Goal: Task Accomplishment & Management: Complete application form

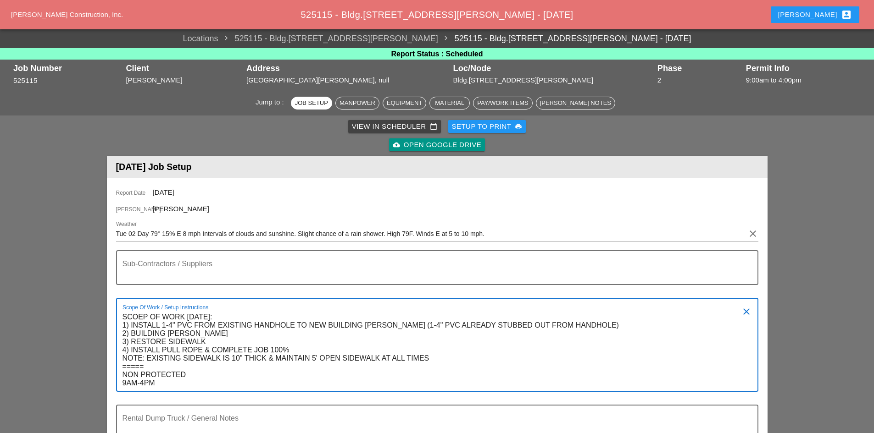
click at [843, 6] on div "[PERSON_NAME] account_box" at bounding box center [815, 15] width 96 height 22
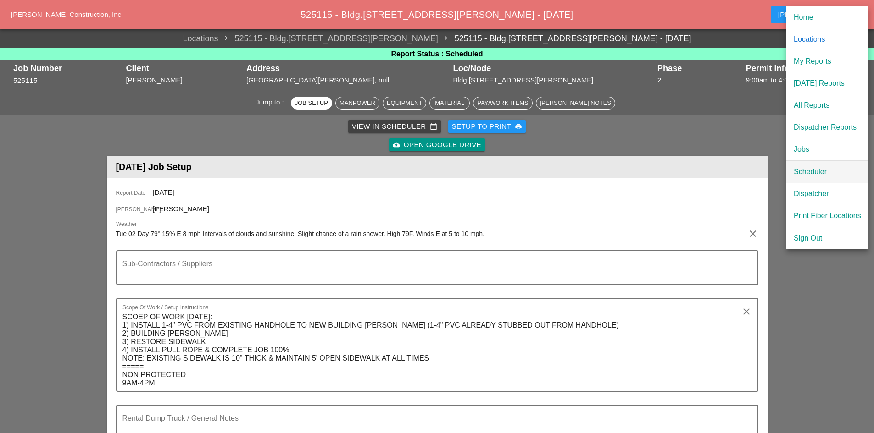
click at [792, 174] on link "Scheduler" at bounding box center [827, 172] width 82 height 22
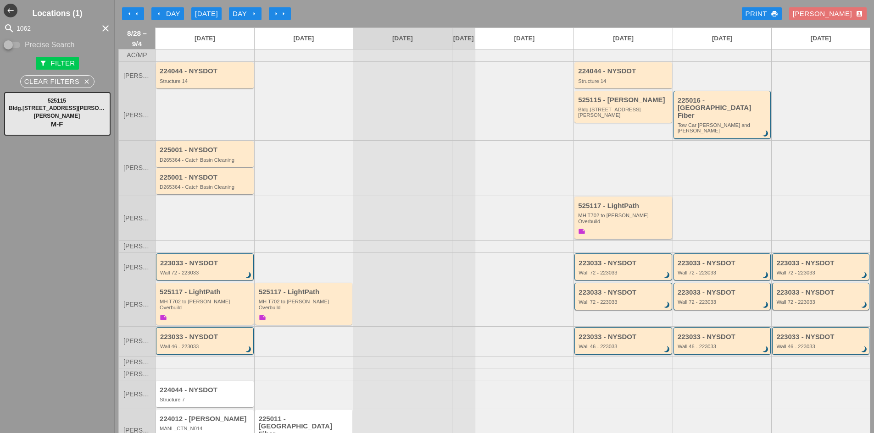
click at [605, 204] on div "525117 - LightPath MH T702 to [PERSON_NAME] Overbuild note" at bounding box center [624, 219] width 92 height 34
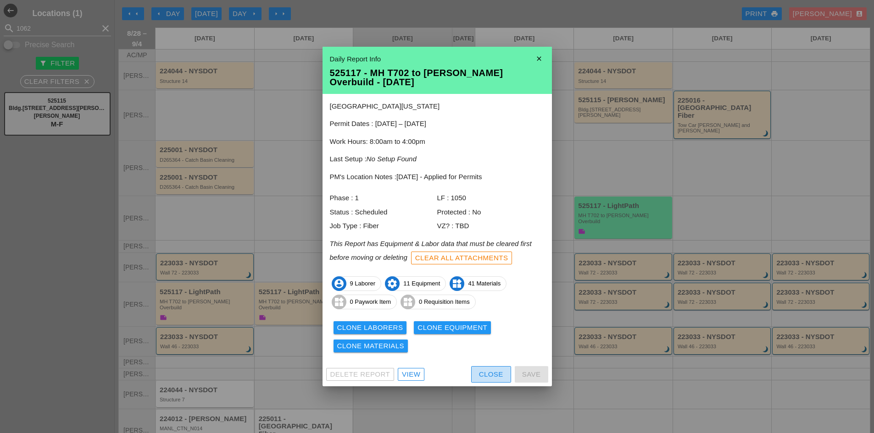
click at [502, 373] on div "Close" at bounding box center [491, 375] width 24 height 11
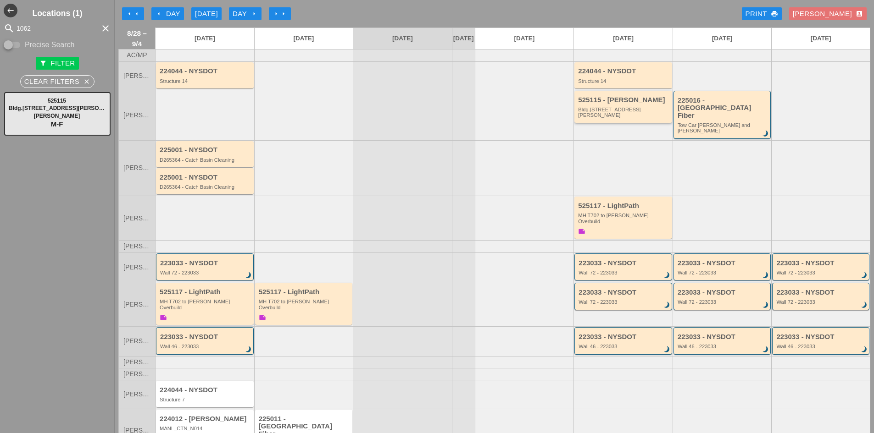
click at [609, 121] on div "525115 - [PERSON_NAME].[STREET_ADDRESS][PERSON_NAME]" at bounding box center [623, 107] width 98 height 32
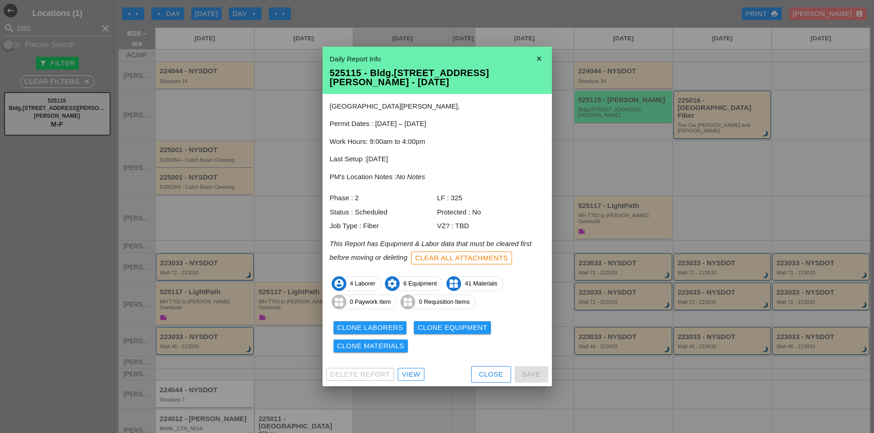
click at [406, 377] on div "Delete Report View Close Save" at bounding box center [436, 375] width 229 height 24
click at [407, 373] on div "View" at bounding box center [411, 375] width 18 height 11
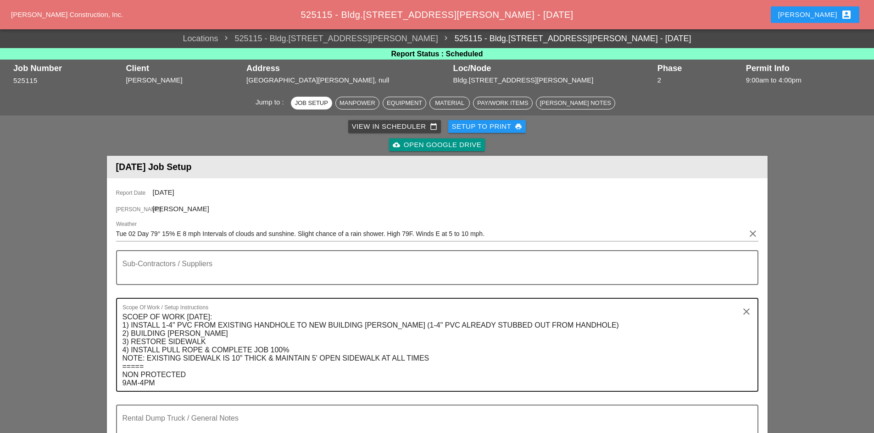
click at [133, 318] on textarea "SCOEP OF WORK [DATE]: 1) INSTALL 1-4" PVC FROM EXISTING HANDHOLE TO NEW BUILDIN…" at bounding box center [433, 350] width 622 height 81
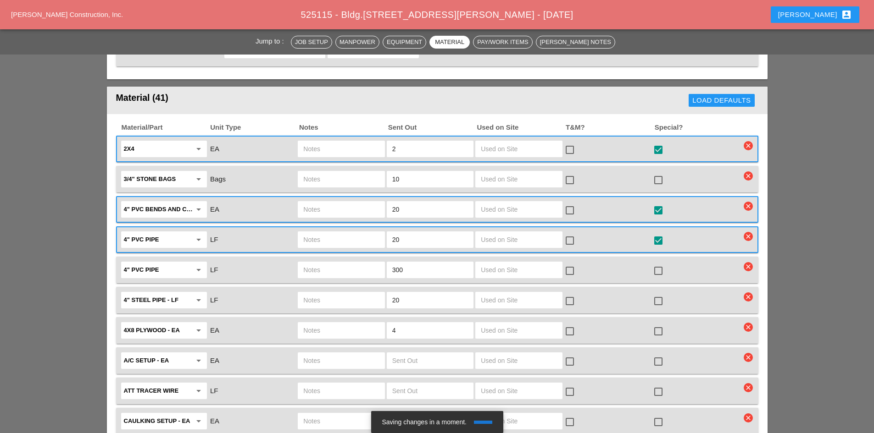
scroll to position [1033, 0]
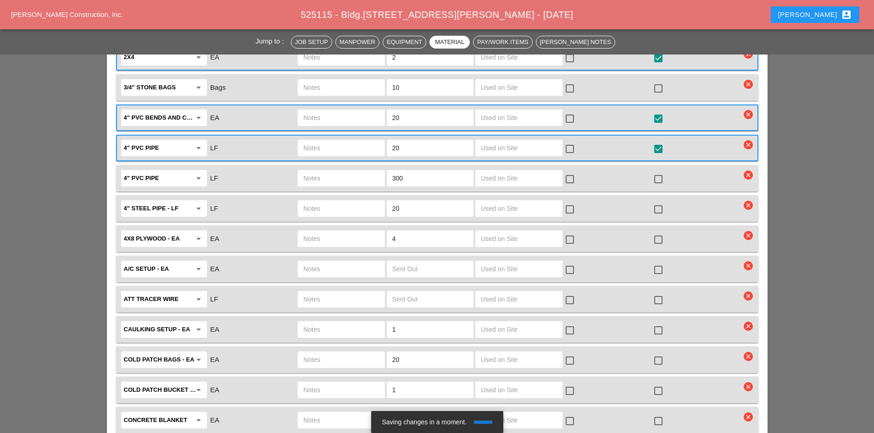
type textarea "SCOPE OF WORK [DATE]: 1) INSTALL 1-4" PVC FROM EXISTING HANDHOLE TO NEW BUILDIN…"
click at [658, 232] on div at bounding box center [658, 240] width 16 height 16
checkbox input "true"
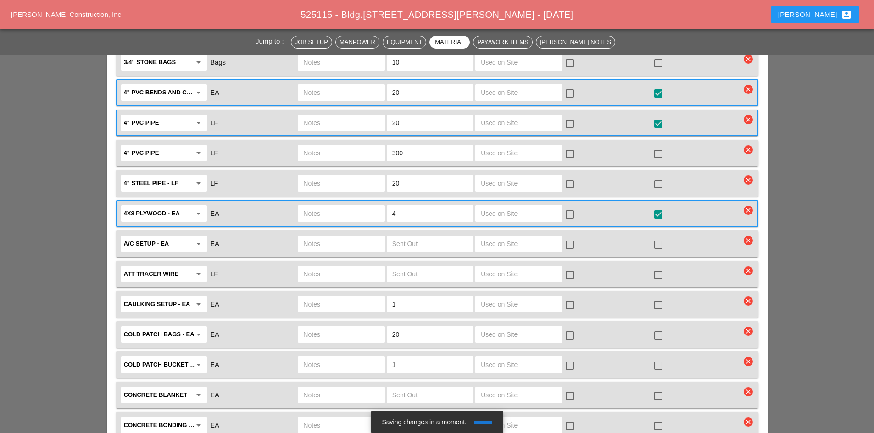
scroll to position [1125, 0]
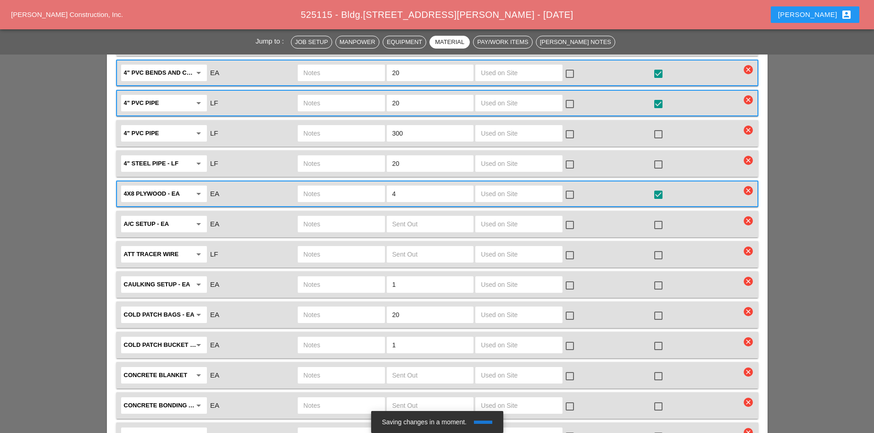
type textarea "SCOEP OF WORK [DATE]: 1) INSTALL 1-4" PVC FROM EXISTING HANDHOLE TO NEW BUILDIN…"
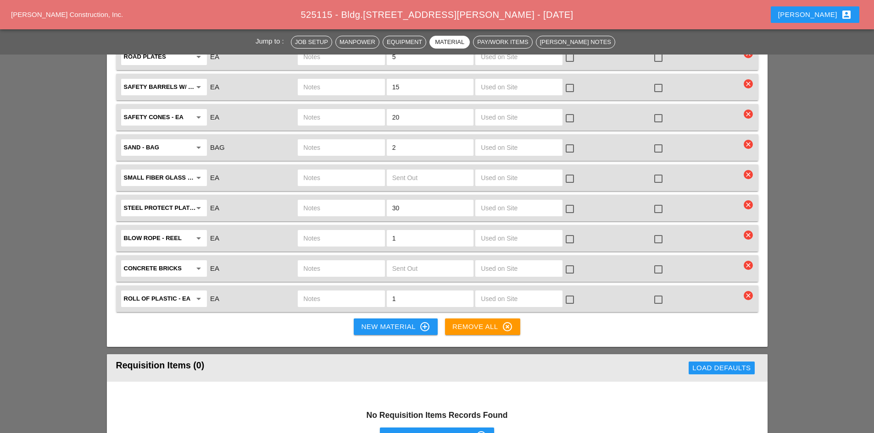
scroll to position [2088, 0]
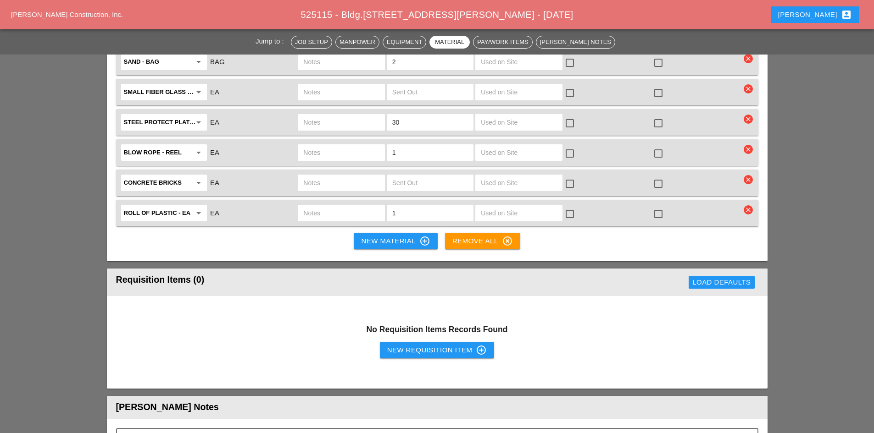
click at [375, 236] on div "New Material control_point" at bounding box center [395, 241] width 69 height 11
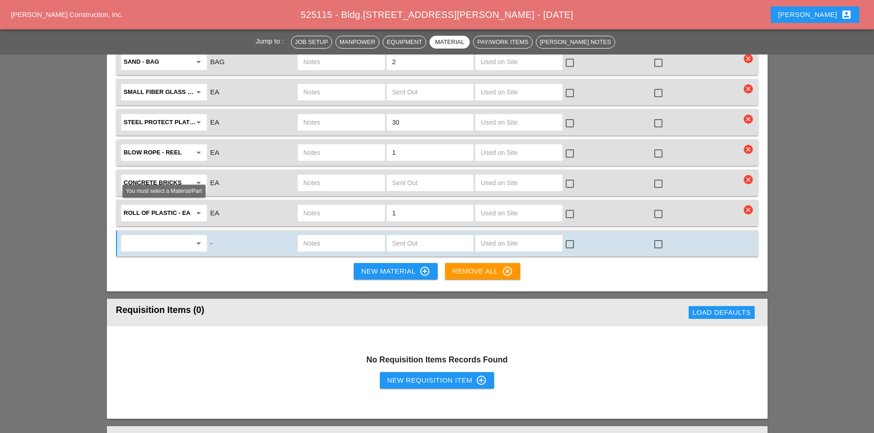
click at [196, 238] on icon "arrow_drop_down" at bounding box center [198, 243] width 11 height 11
click at [188, 229] on div "4000 PSI concrete - FULL SKID" at bounding box center [169, 230] width 83 height 11
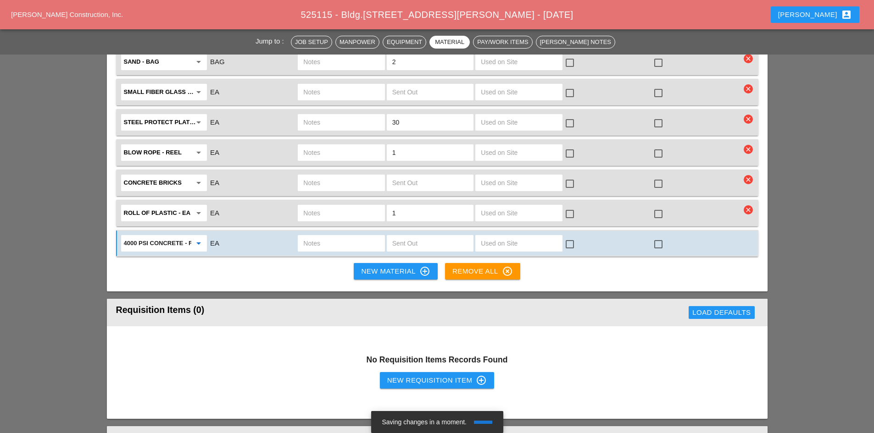
type input "4000 PSI concrete - FULL SKID"
click at [410, 236] on input "text" at bounding box center [430, 243] width 76 height 15
type input "2"
click at [368, 236] on input "text" at bounding box center [341, 243] width 76 height 15
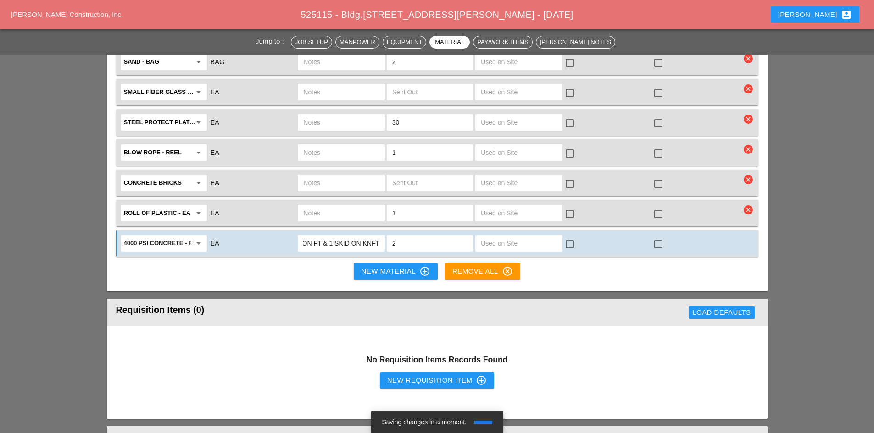
click at [368, 236] on input "1 SKID ON FT & 1 SKID ON KNFT" at bounding box center [341, 243] width 76 height 15
click at [372, 236] on input "1 SKID ON FT & 1 SKID ON KBFT" at bounding box center [341, 243] width 76 height 15
type input "1 SKID ON FT & 1 SKID ON KBDT"
click at [661, 237] on div at bounding box center [658, 245] width 16 height 16
checkbox input "true"
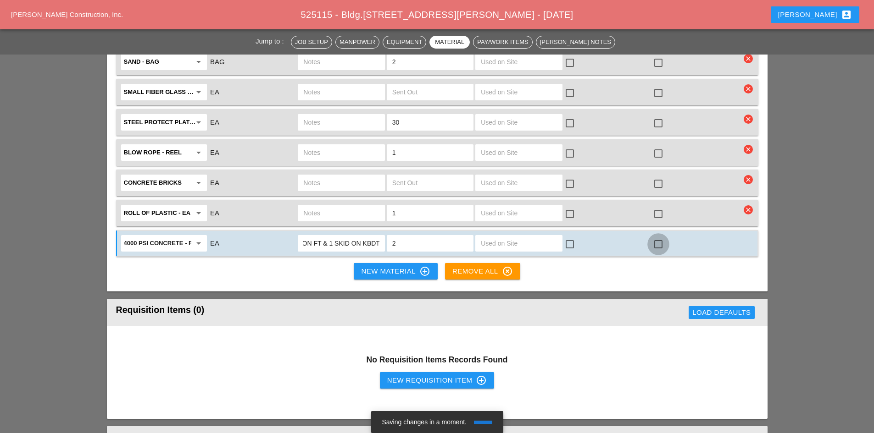
scroll to position [0, 0]
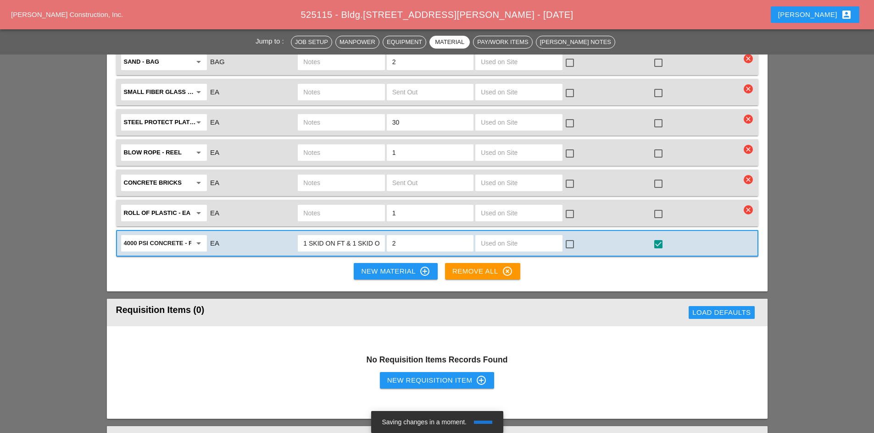
click at [391, 266] on div "New Material control_point" at bounding box center [395, 271] width 69 height 11
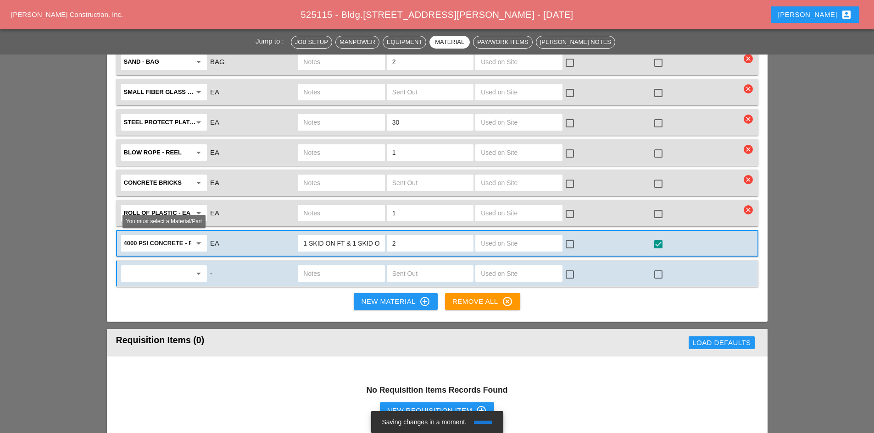
click at [159, 266] on input "text" at bounding box center [157, 273] width 67 height 15
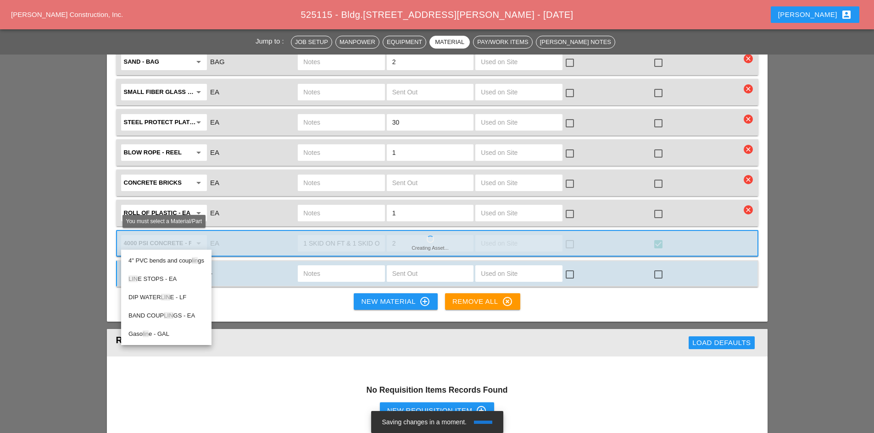
type input "L"
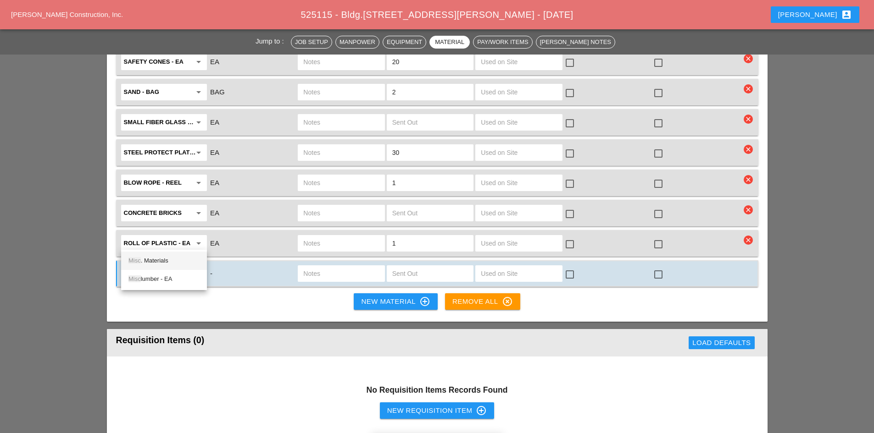
click at [163, 265] on div "Misc . Materials" at bounding box center [163, 260] width 71 height 11
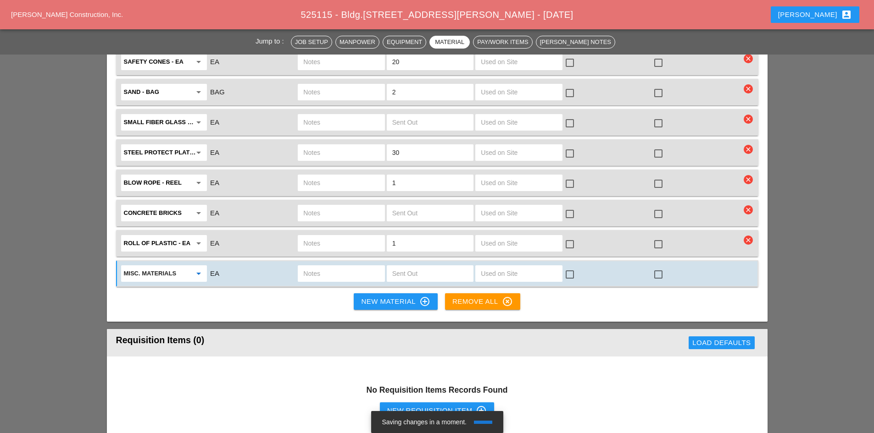
type input "Misc. Materials"
click at [340, 266] on input "text" at bounding box center [341, 273] width 76 height 15
click at [409, 266] on input "text" at bounding box center [430, 273] width 76 height 15
type input "2"
click at [344, 266] on input "text" at bounding box center [341, 273] width 76 height 15
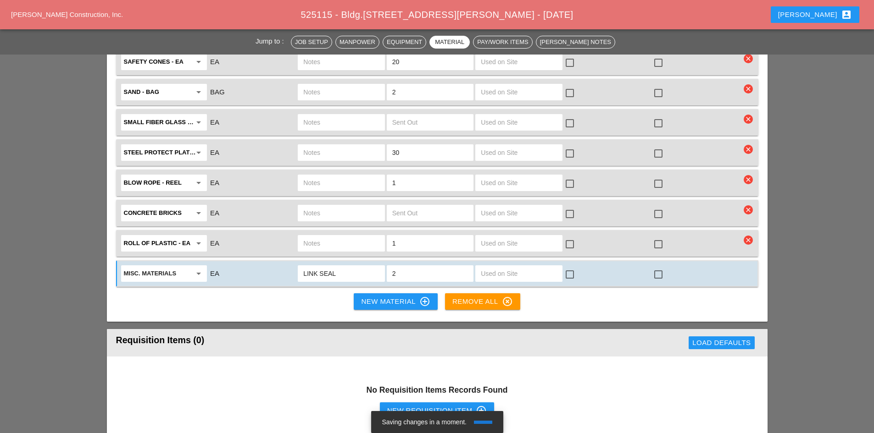
type input "LINK SEALS"
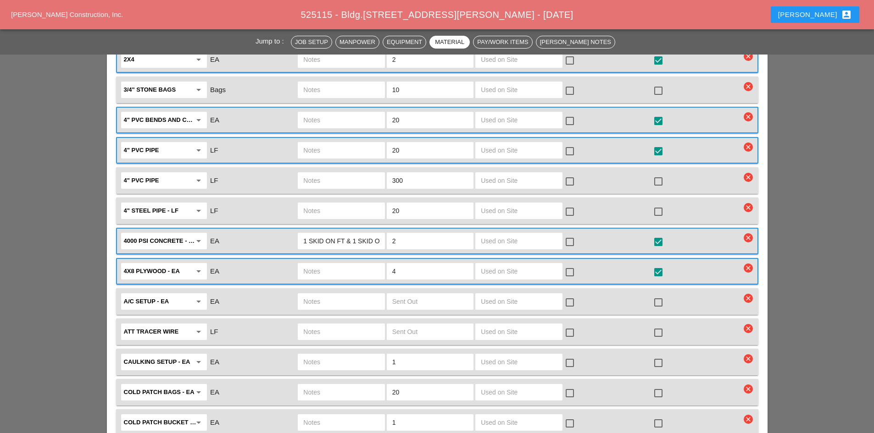
scroll to position [1033, 0]
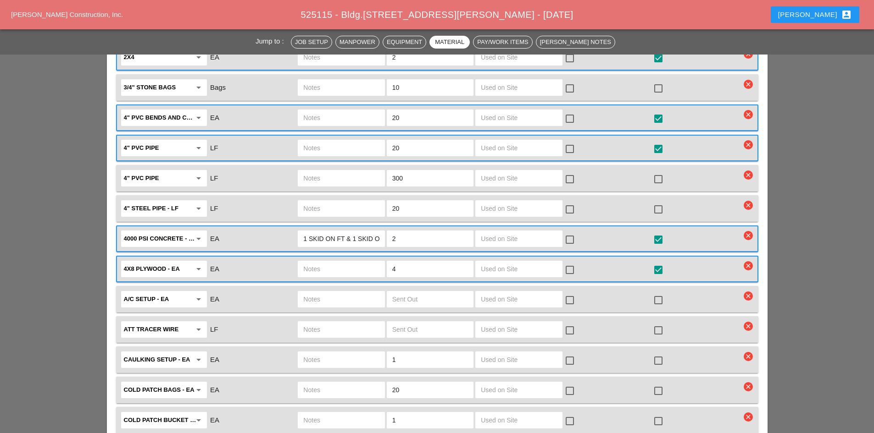
drag, startPoint x: 404, startPoint y: 240, endPoint x: 366, endPoint y: 236, distance: 38.7
click at [366, 260] on div "4x8 Plywood - EA arrow_drop_down EA 4 check_box_outline_blank check_box star_ou…" at bounding box center [430, 269] width 621 height 19
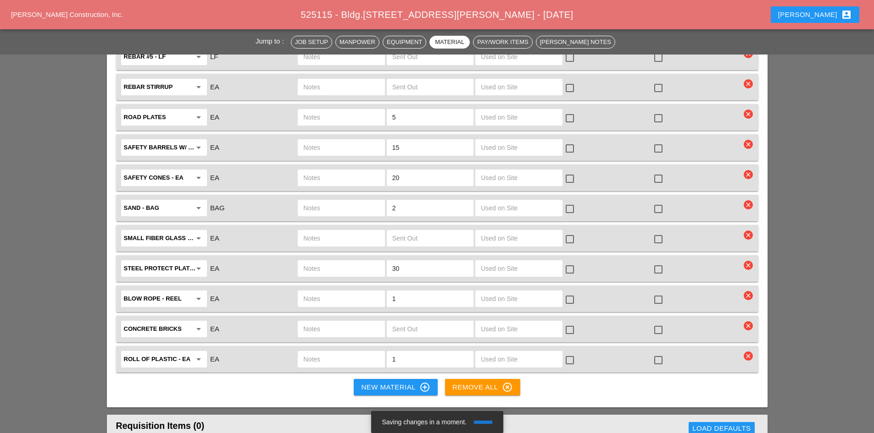
scroll to position [2180, 0]
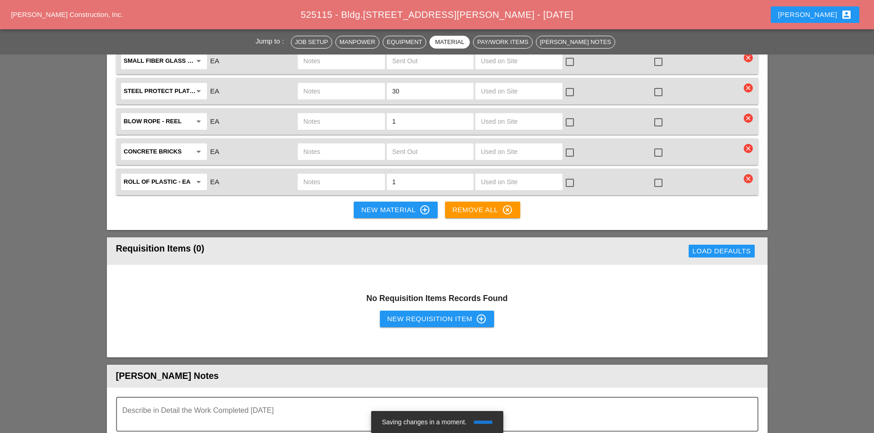
type input "8"
drag, startPoint x: 363, startPoint y: 179, endPoint x: 184, endPoint y: 197, distance: 180.1
click at [363, 205] on div "New Material control_point" at bounding box center [395, 210] width 69 height 11
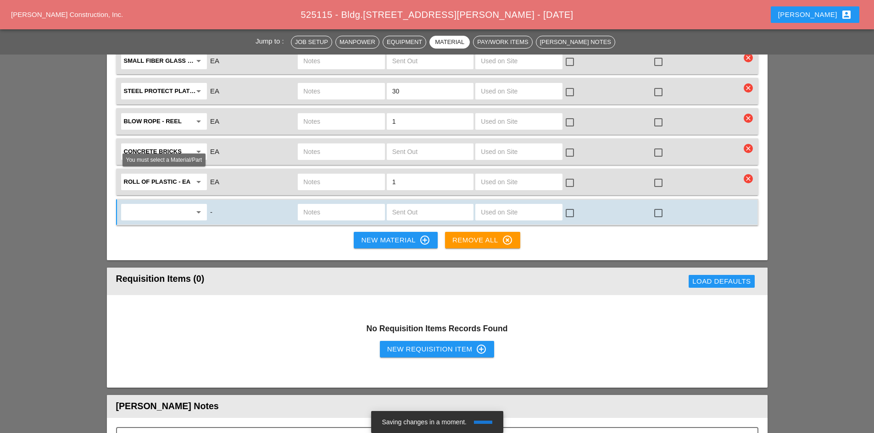
click at [164, 205] on input "text" at bounding box center [157, 212] width 67 height 15
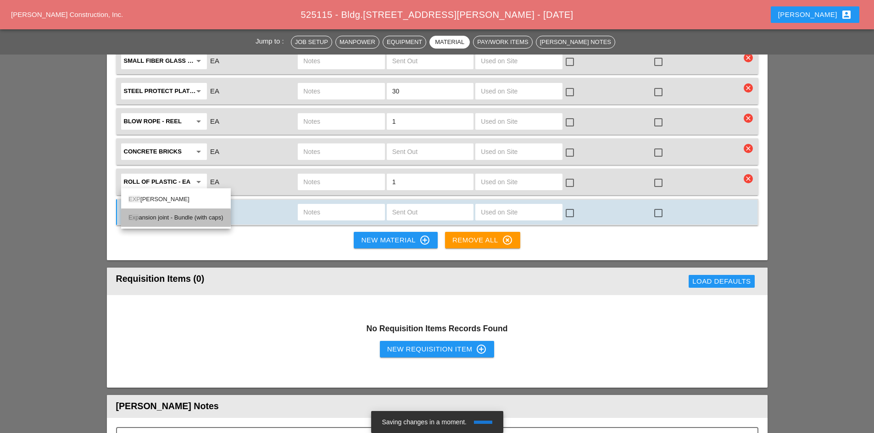
click at [192, 219] on div "Exp ansion joint - Bundle (with caps)" at bounding box center [175, 217] width 95 height 11
type input "Expansion joint - Bundle (with caps)"
click at [397, 205] on input "text" at bounding box center [430, 212] width 76 height 15
type input "1"
click at [650, 205] on div at bounding box center [658, 213] width 16 height 16
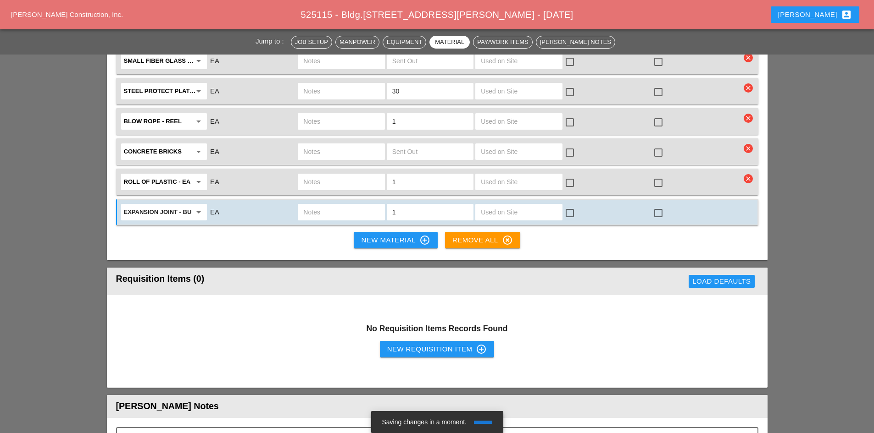
checkbox input "true"
click at [343, 205] on input "text" at bounding box center [341, 212] width 76 height 15
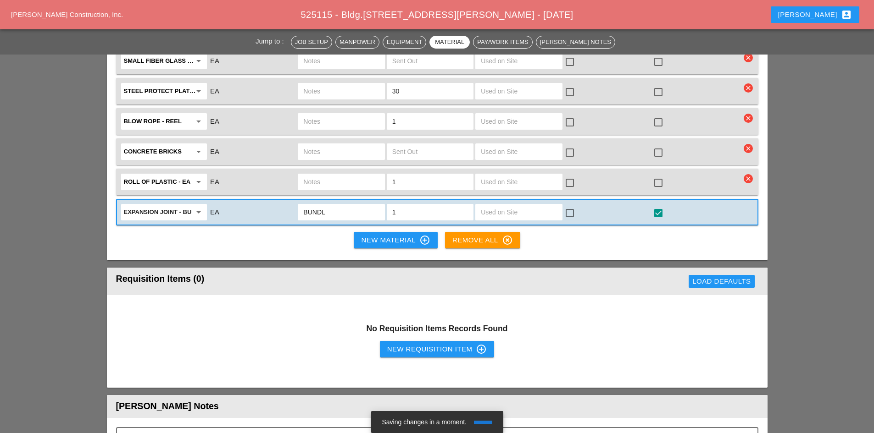
type input "BUNDLE"
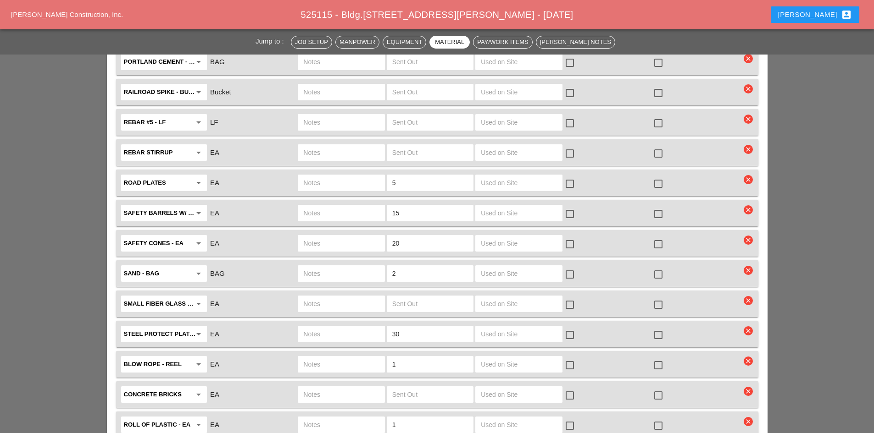
scroll to position [1705, 0]
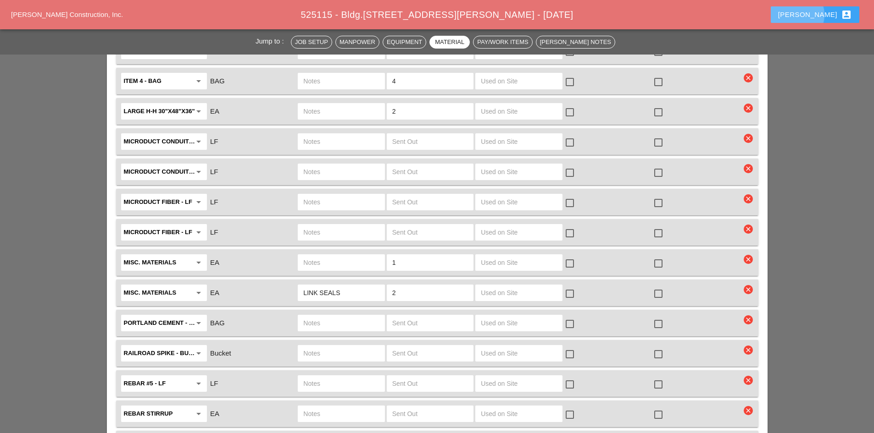
drag, startPoint x: 824, startPoint y: 7, endPoint x: 821, endPoint y: 20, distance: 13.1
click at [824, 7] on button "[PERSON_NAME] account_box" at bounding box center [814, 14] width 89 height 17
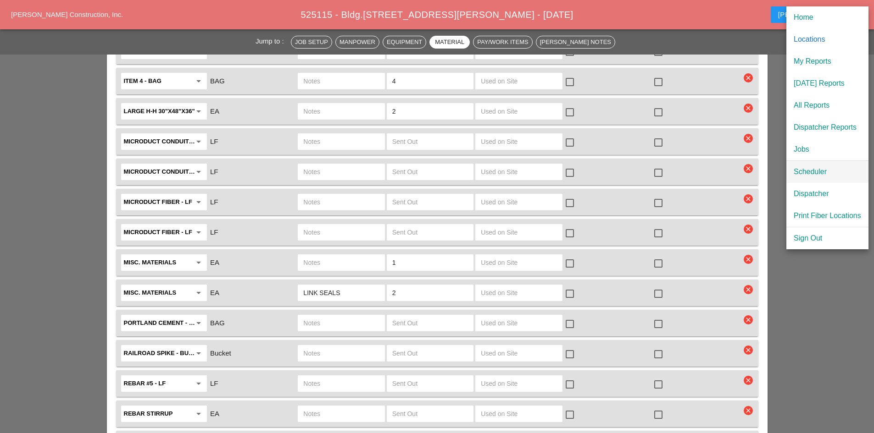
click at [816, 175] on div "Scheduler" at bounding box center [826, 171] width 67 height 11
